Goal: Information Seeking & Learning: Learn about a topic

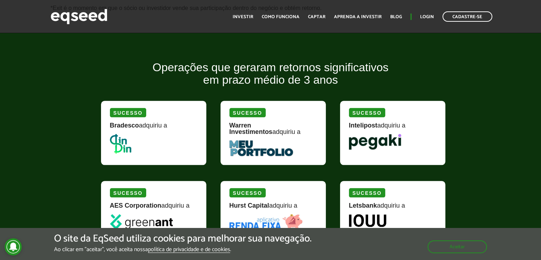
scroll to position [818, 0]
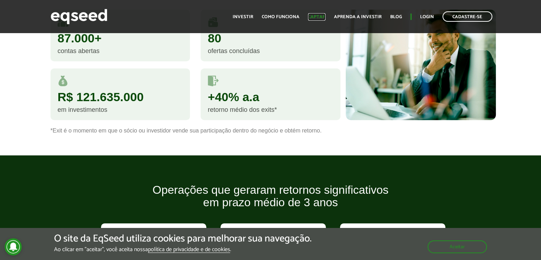
click at [322, 15] on link "Captar" at bounding box center [316, 17] width 17 height 5
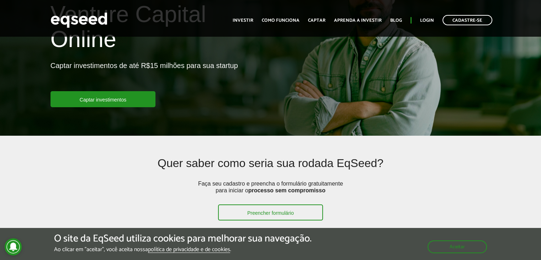
scroll to position [61, 0]
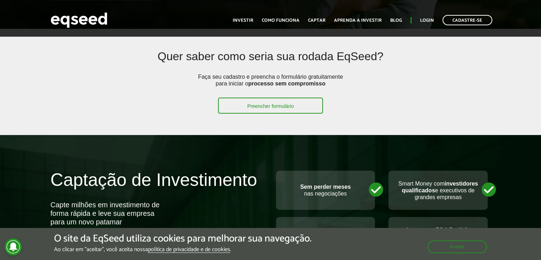
drag, startPoint x: 545, startPoint y: 26, endPoint x: 544, endPoint y: 44, distance: 18.6
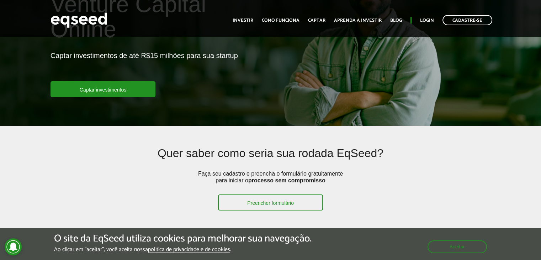
scroll to position [76, 0]
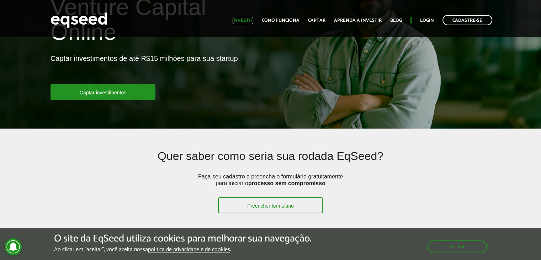
click at [250, 21] on link "Investir" at bounding box center [243, 20] width 21 height 5
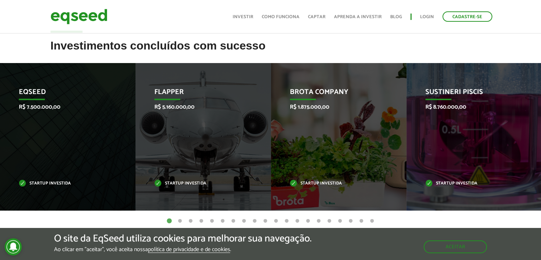
scroll to position [274, 0]
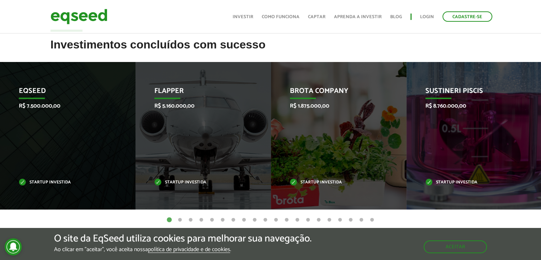
click at [179, 221] on button "2" at bounding box center [179, 219] width 7 height 7
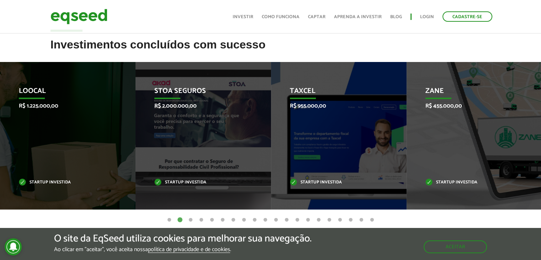
click at [190, 219] on button "3" at bounding box center [190, 219] width 7 height 7
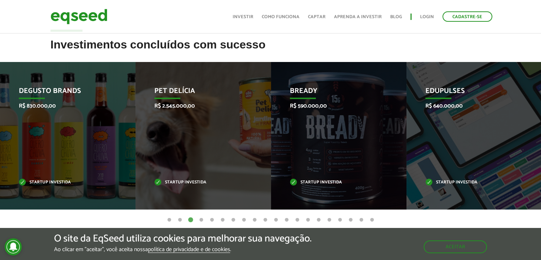
click at [202, 221] on button "4" at bounding box center [201, 219] width 7 height 7
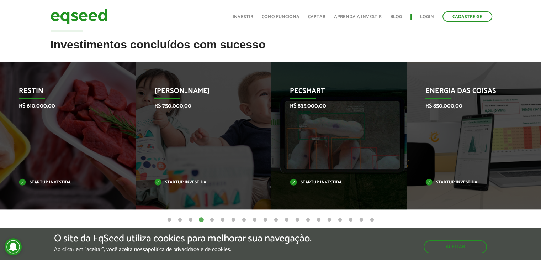
click at [212, 218] on button "5" at bounding box center [211, 219] width 7 height 7
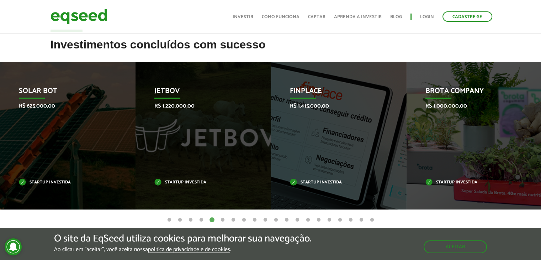
click at [223, 220] on button "6" at bounding box center [222, 219] width 7 height 7
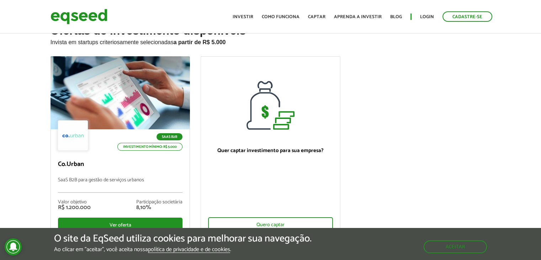
scroll to position [0, 0]
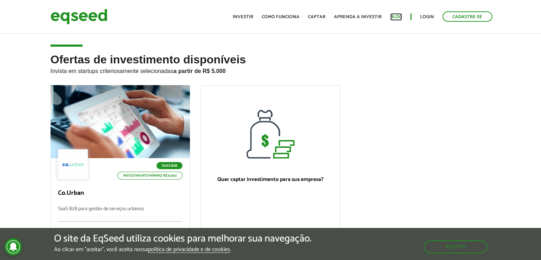
click at [398, 15] on link "Blog" at bounding box center [396, 17] width 12 height 5
click at [402, 49] on article "Ofertas de investimento disponíveis Invista em startups criteriosamente selecio…" at bounding box center [270, 172] width 541 height 280
click at [244, 15] on link "Investir" at bounding box center [243, 17] width 21 height 5
click at [91, 16] on img at bounding box center [79, 16] width 57 height 19
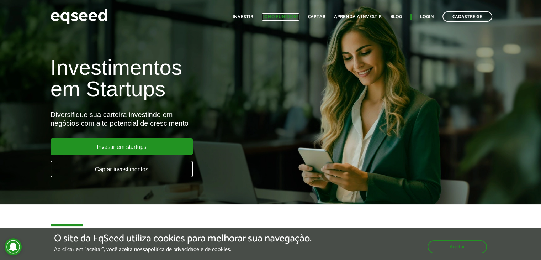
click at [287, 15] on link "Como funciona" at bounding box center [281, 17] width 38 height 5
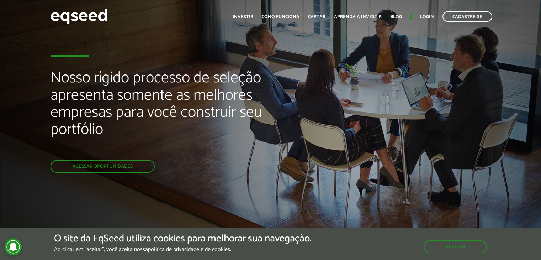
click at [236, 22] on div "Toggle navigation Início Investir Como funciona Captar Aprenda a investir Blog …" at bounding box center [362, 16] width 267 height 19
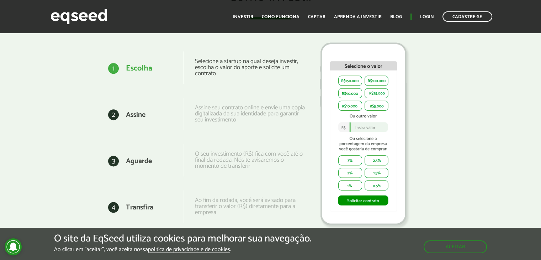
scroll to position [894, 0]
